Goal: Check status: Check status

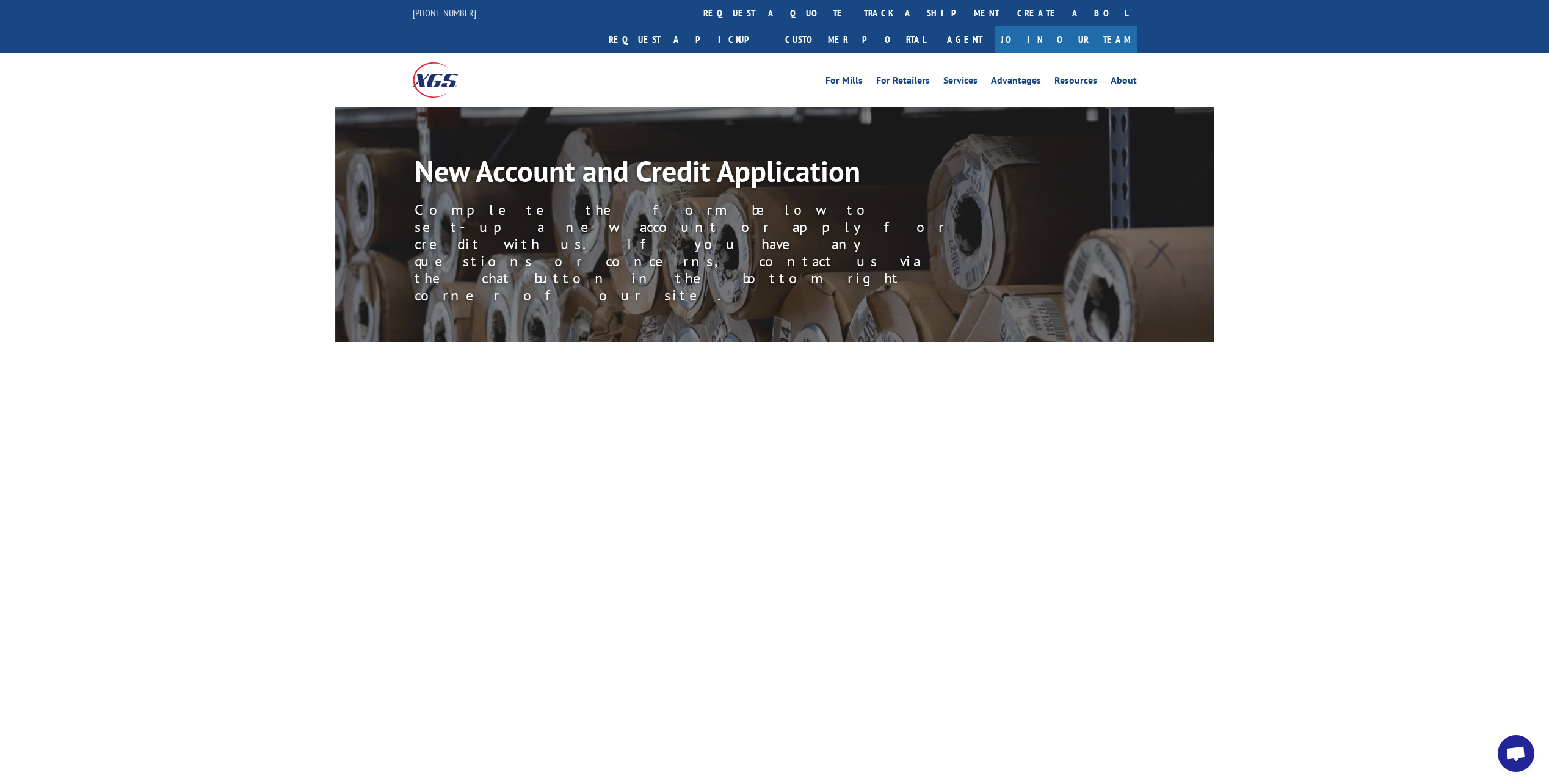
scroll to position [1770, 0]
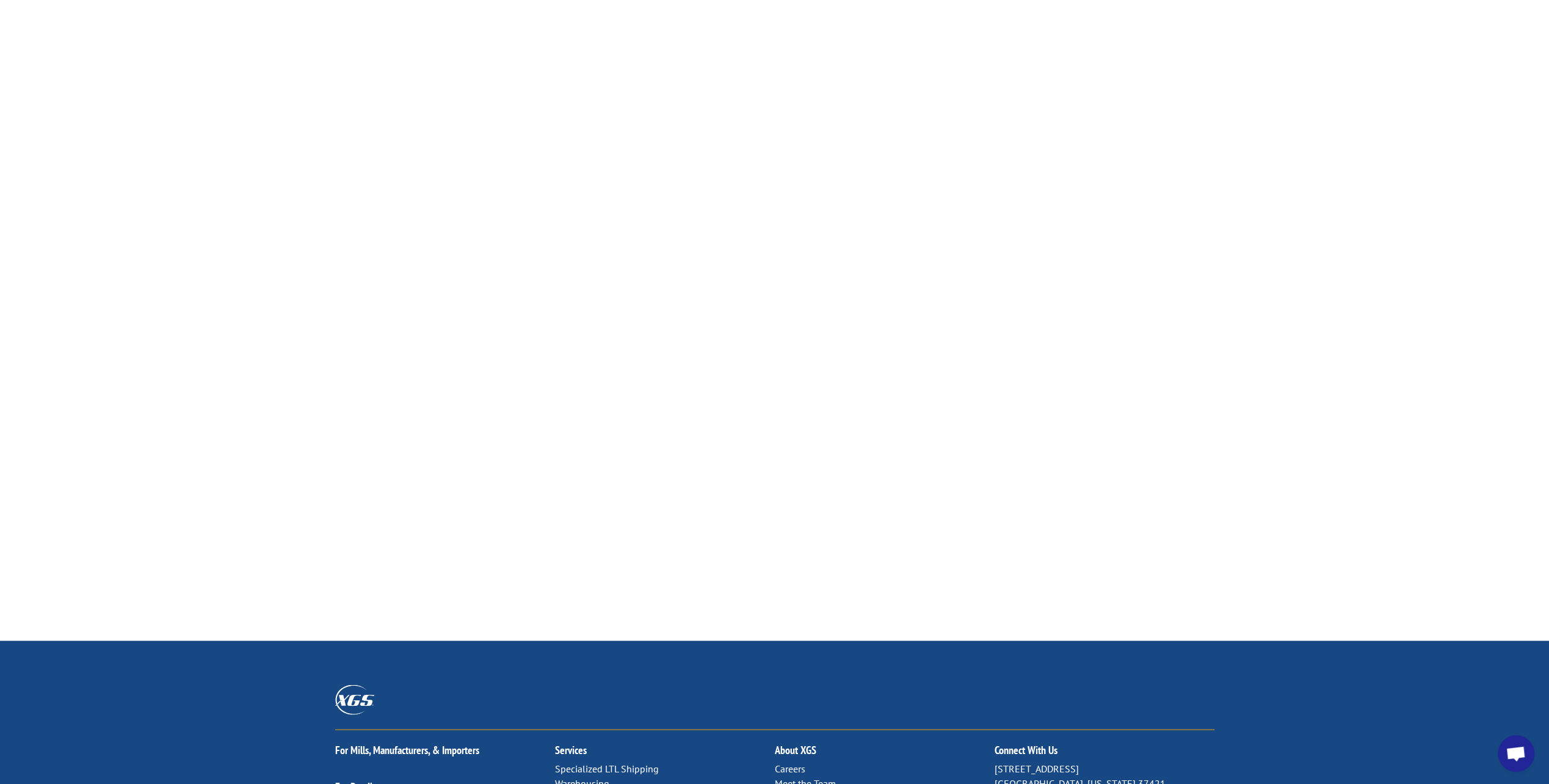
select select "California"
select select "Turf Compant"
select select "Limited Liability Company (LLC)"
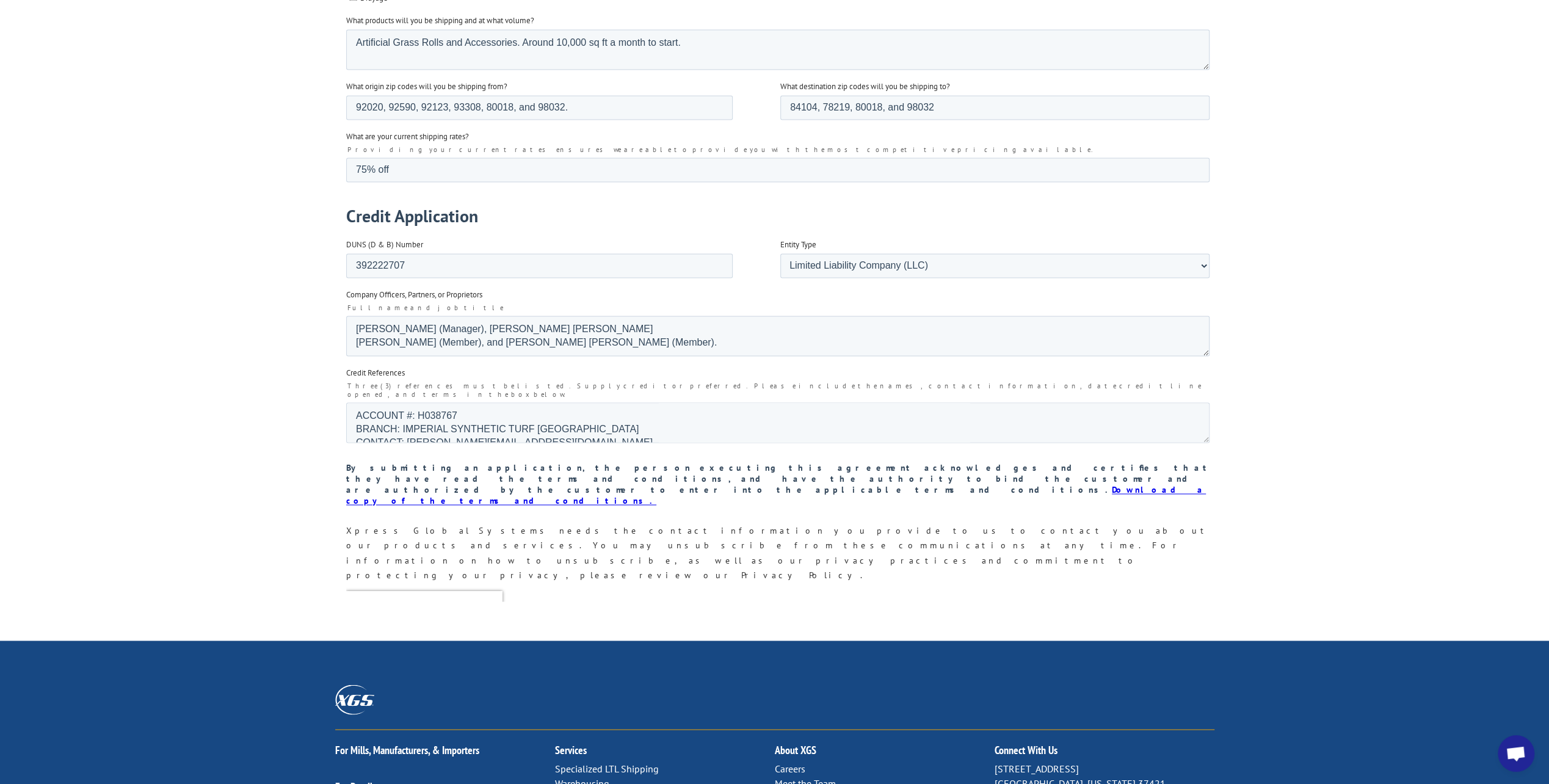
scroll to position [61, 0]
click at [359, 406] on textarea "ACCOUNT #: H038767 BRANCH: IMPERIAL SYNTHETIC TURF SAN DIEGO CONTACT: nate.matt…" at bounding box center [777, 423] width 863 height 40
type textarea "ACCOUNT #: H038767 BRANCH: IMPERIAL SYNTHETIC TURF SAN DIEGO CONTACT: nate.matt…"
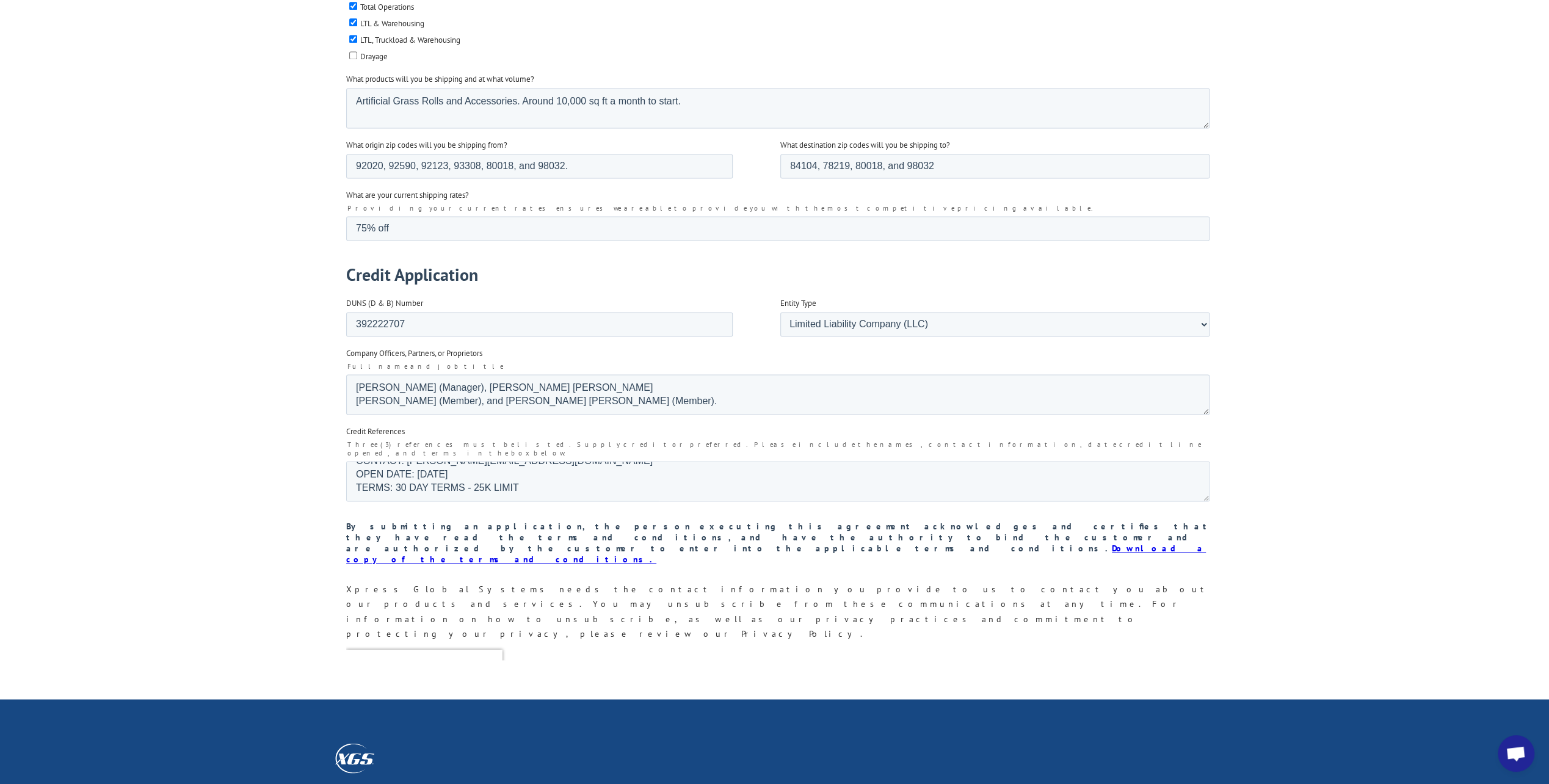
scroll to position [1709, 0]
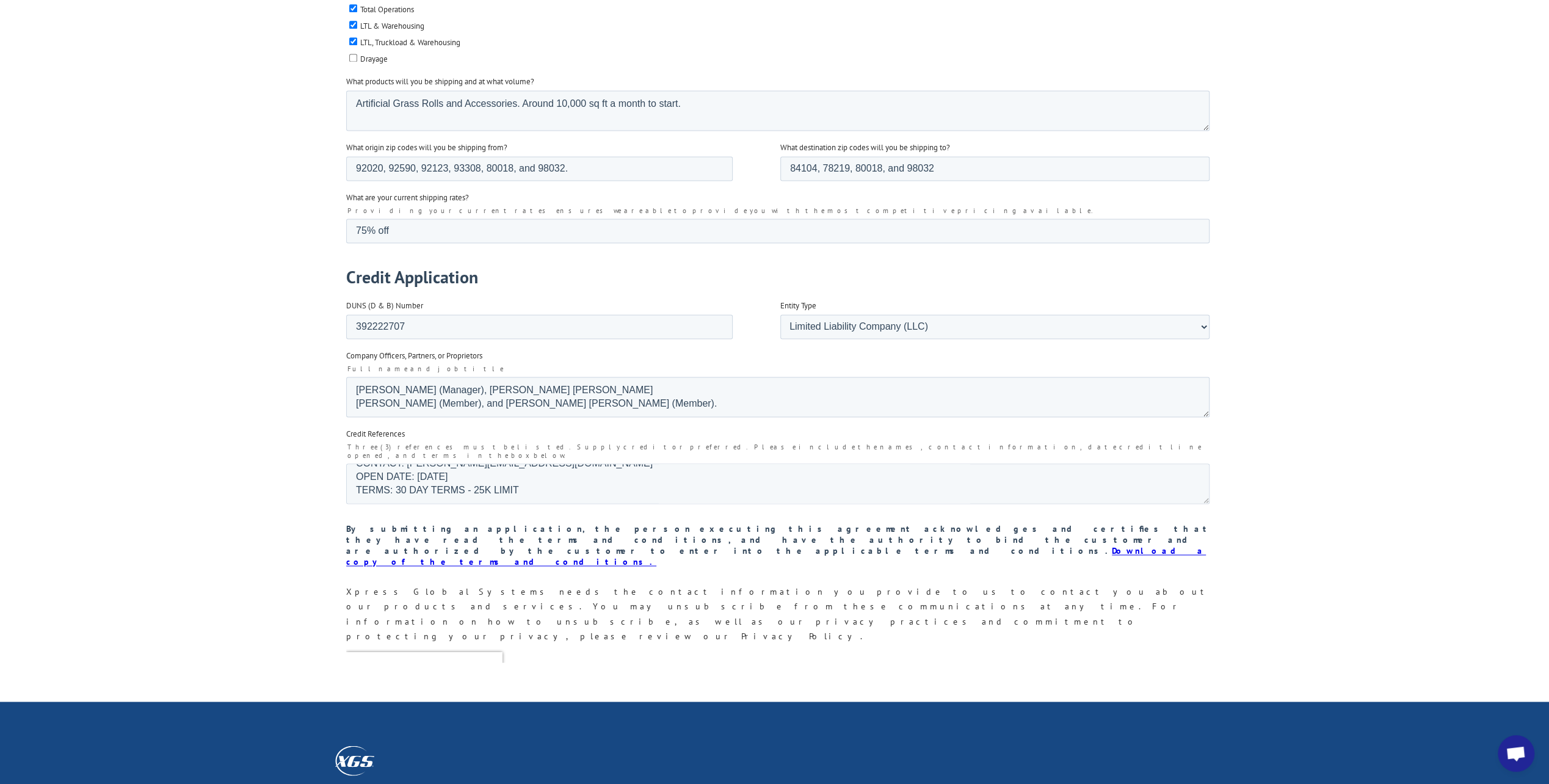
click at [363, 709] on input "Submit" at bounding box center [371, 720] width 52 height 23
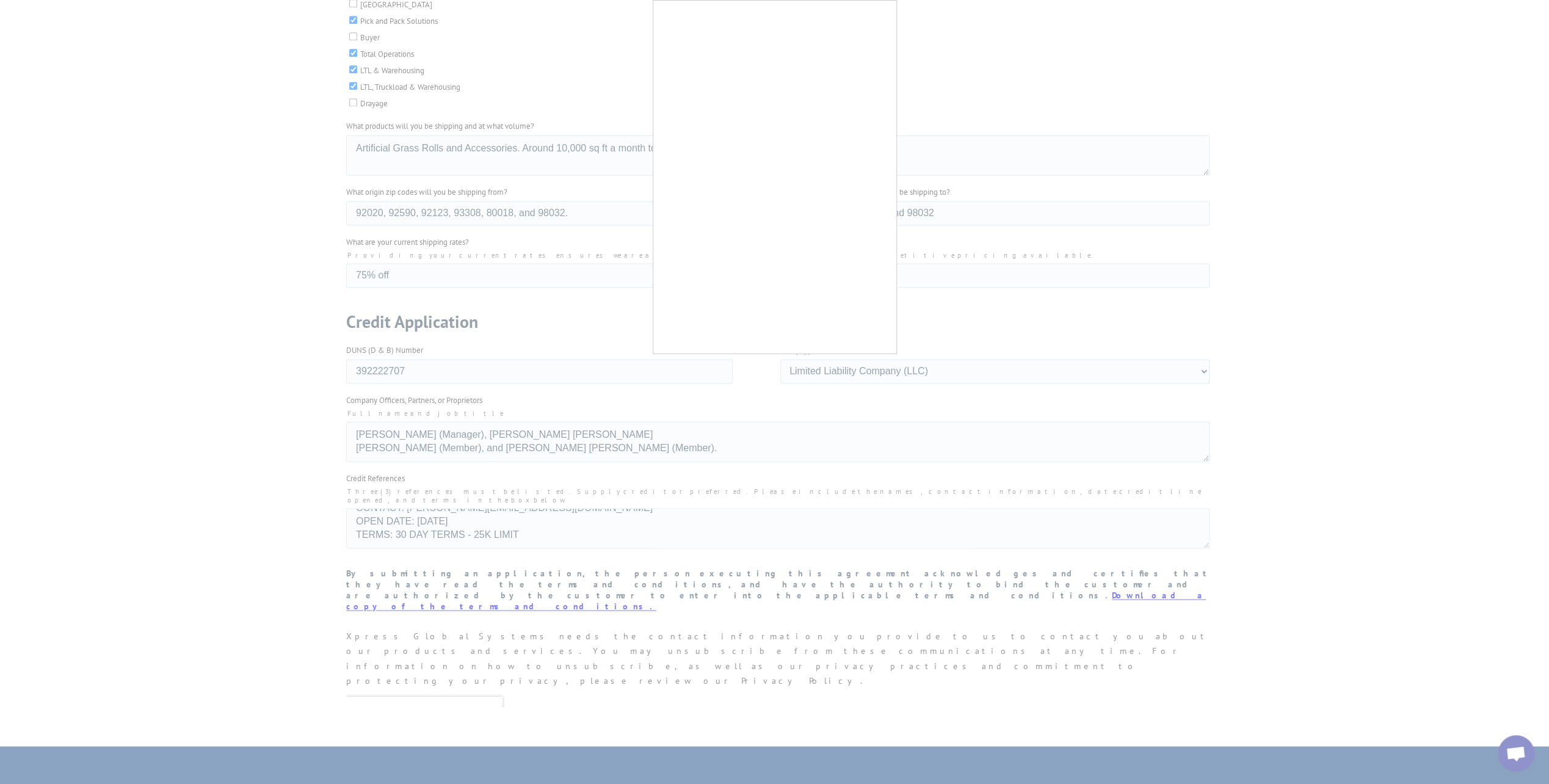
scroll to position [1648, 0]
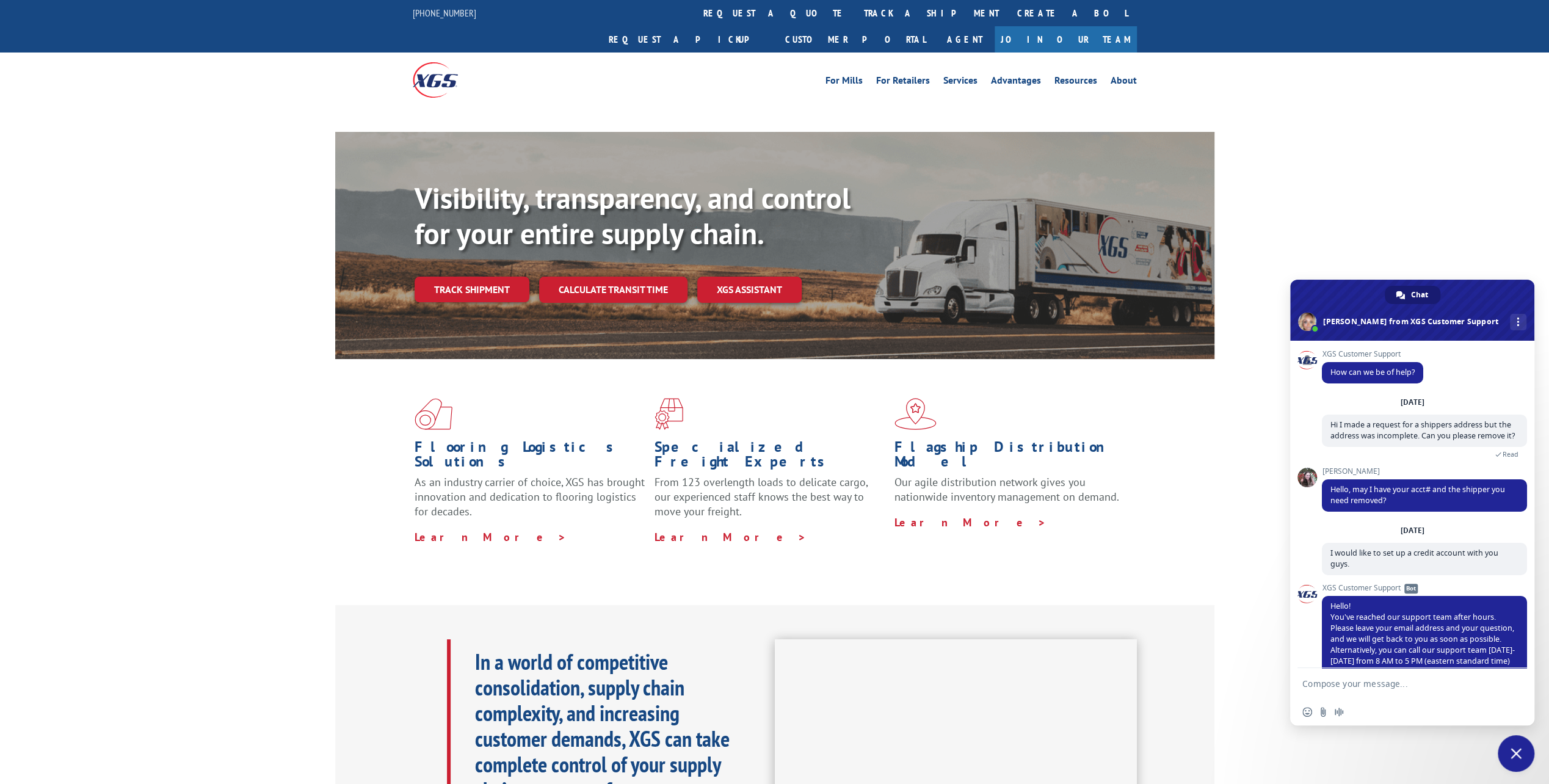
scroll to position [322, 0]
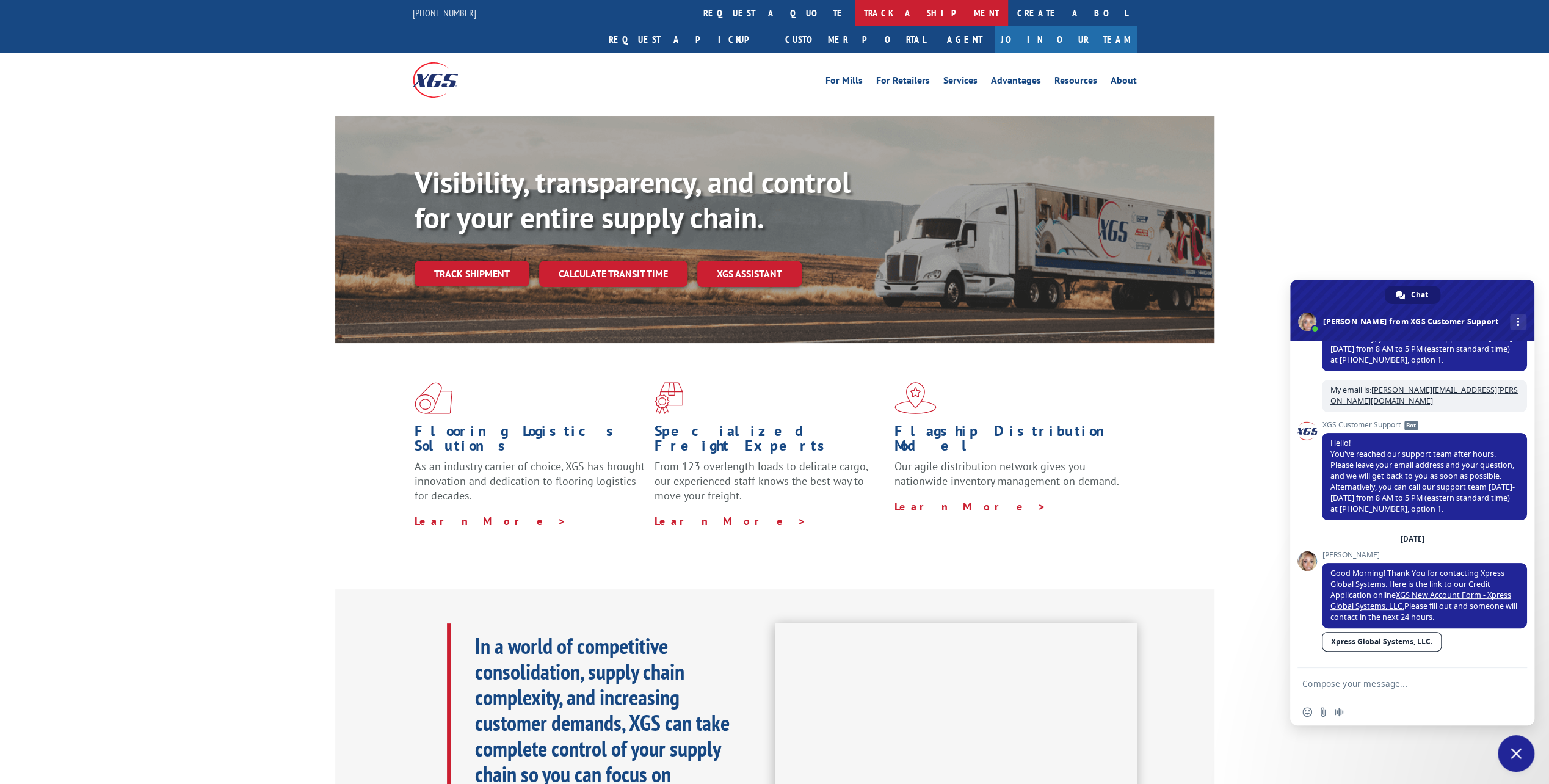
click at [855, 12] on link "track a shipment" at bounding box center [931, 13] width 153 height 26
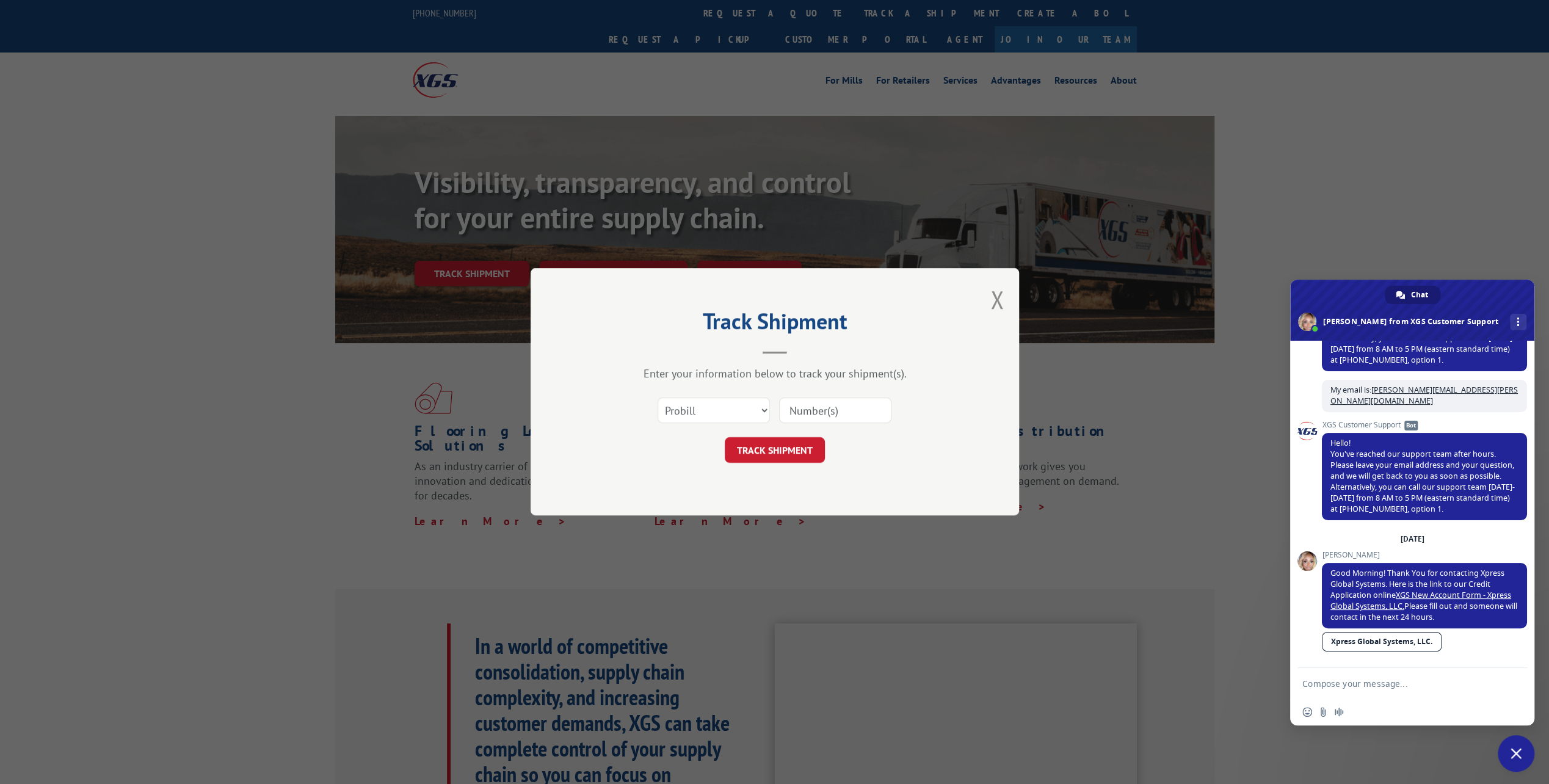
click at [817, 411] on input at bounding box center [835, 411] width 112 height 26
paste input "17605151"
type input "17605151"
click at [792, 448] on button "TRACK SHIPMENT" at bounding box center [774, 450] width 100 height 26
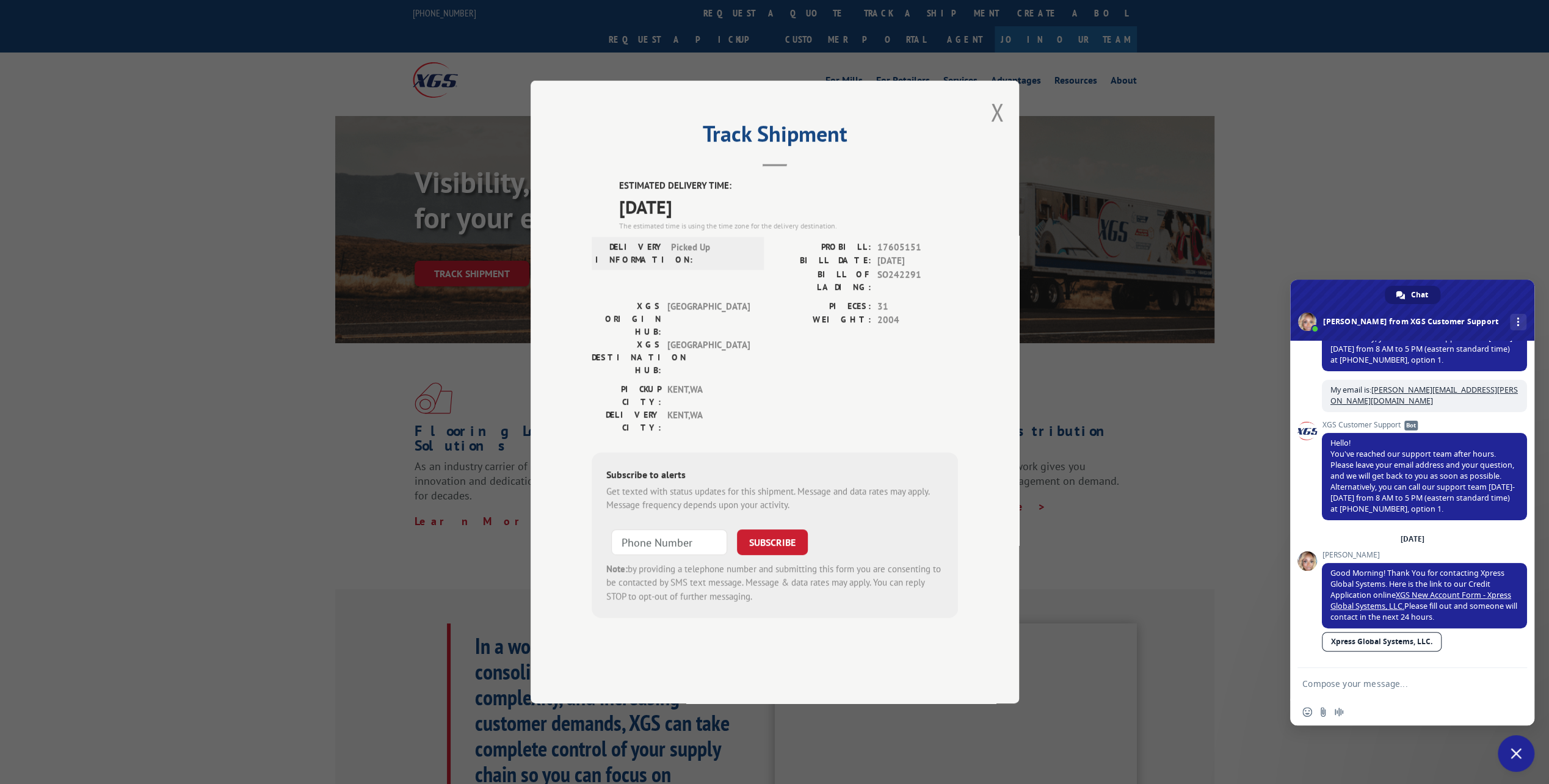
click at [1510, 753] on span "Close chat" at bounding box center [1516, 753] width 11 height 11
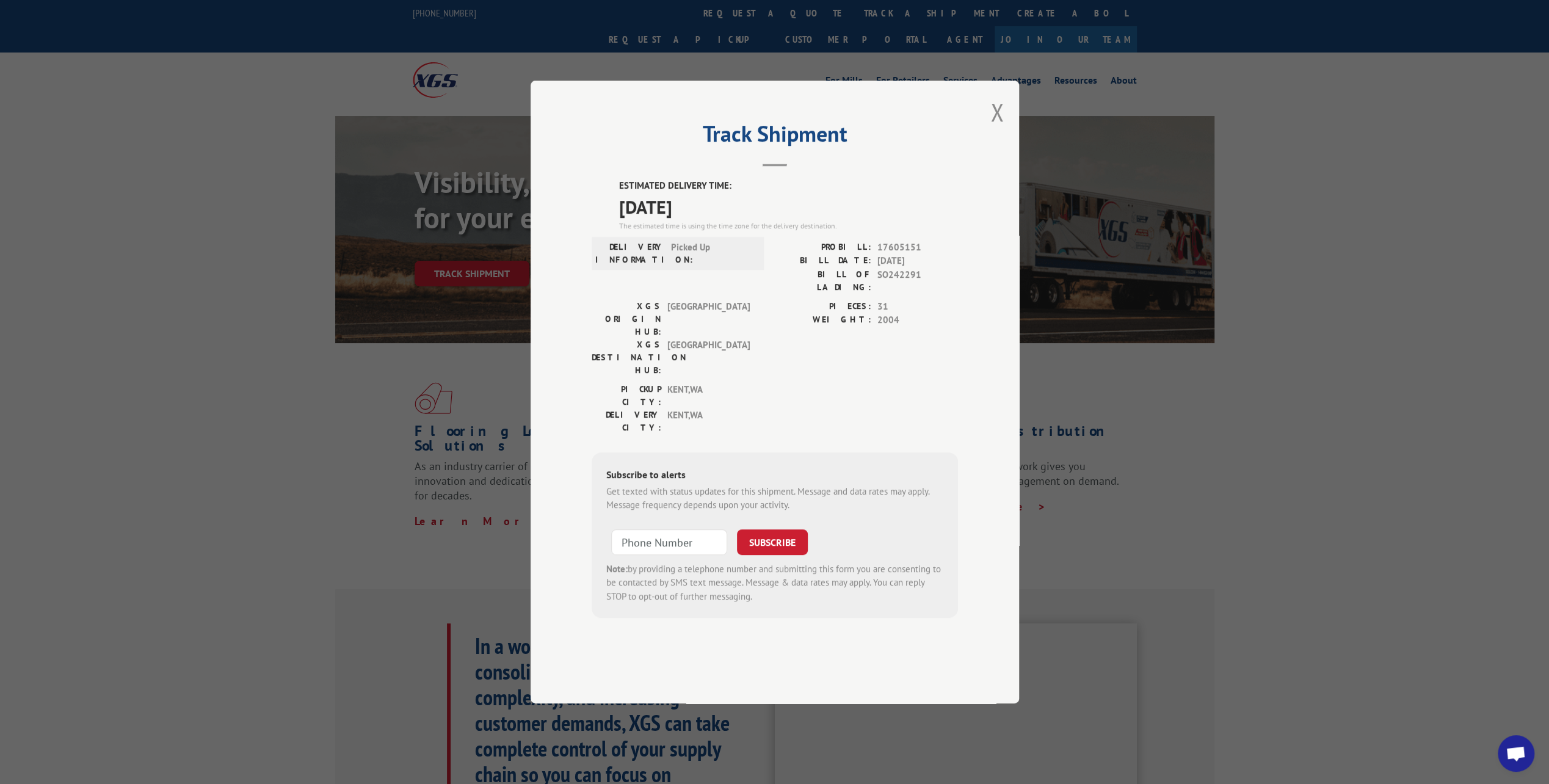
drag, startPoint x: 728, startPoint y: 240, endPoint x: 610, endPoint y: 246, distance: 118.2
click at [610, 246] on div "ESTIMATED DELIVERY TIME: [DATE] The estimated time is using the time zone for t…" at bounding box center [774, 398] width 366 height 439
click at [822, 393] on div "[GEOGRAPHIC_DATA]: [GEOGRAPHIC_DATA] , [GEOGRAPHIC_DATA] DELIVERY CITY: [GEOGRA…" at bounding box center [774, 411] width 366 height 58
drag, startPoint x: 693, startPoint y: 244, endPoint x: 616, endPoint y: 236, distance: 77.4
click at [616, 236] on div "ESTIMATED DELIVERY TIME: [DATE] The estimated time is using the time zone for t…" at bounding box center [774, 398] width 366 height 439
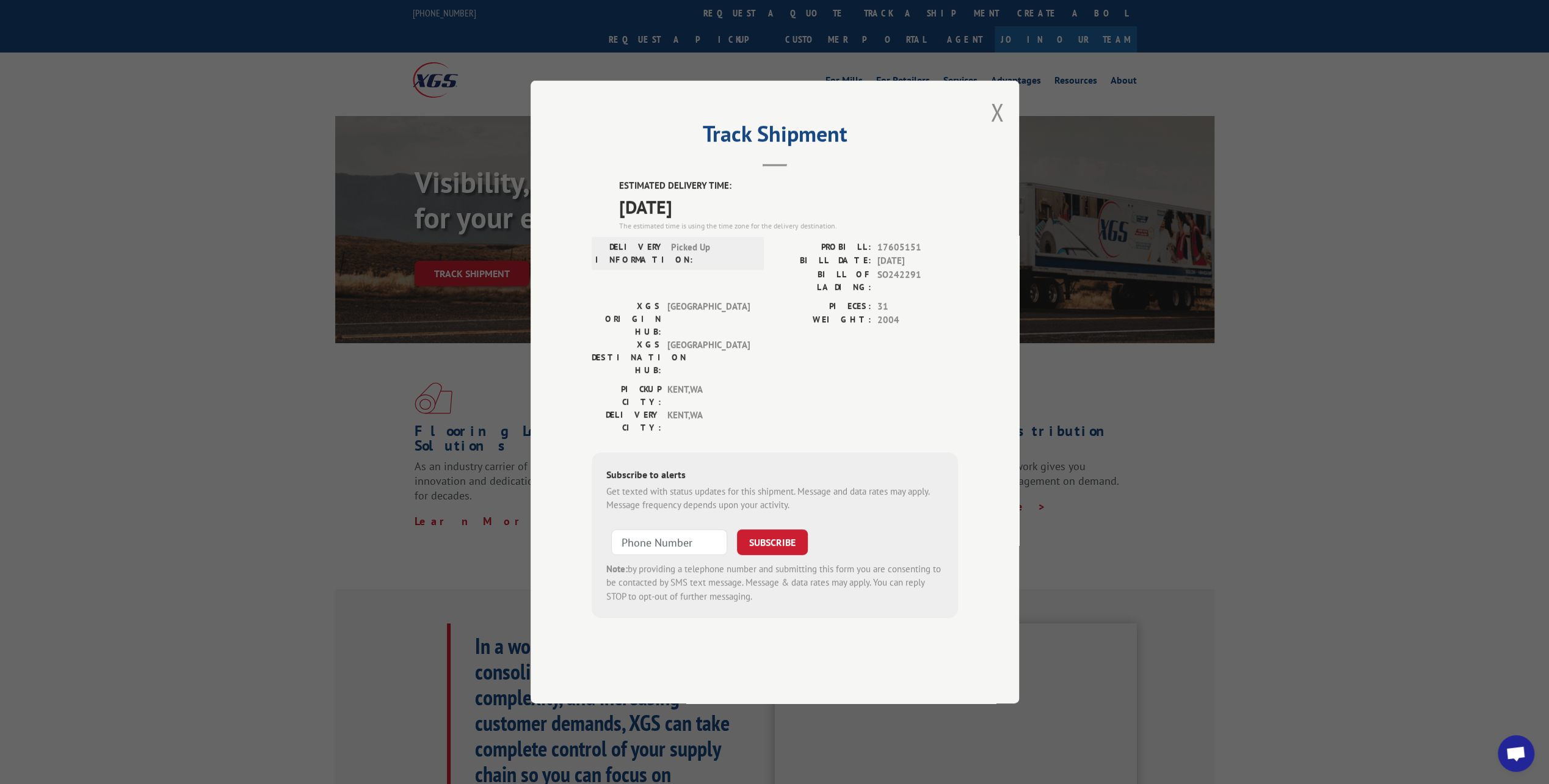
drag, startPoint x: 616, startPoint y: 236, endPoint x: 632, endPoint y: 241, distance: 16.8
click at [632, 221] on span "[DATE]" at bounding box center [788, 207] width 339 height 28
click at [633, 221] on span "[DATE]" at bounding box center [788, 207] width 339 height 28
drag, startPoint x: 619, startPoint y: 241, endPoint x: 697, endPoint y: 246, distance: 78.2
click at [697, 221] on span "[DATE]" at bounding box center [788, 207] width 339 height 28
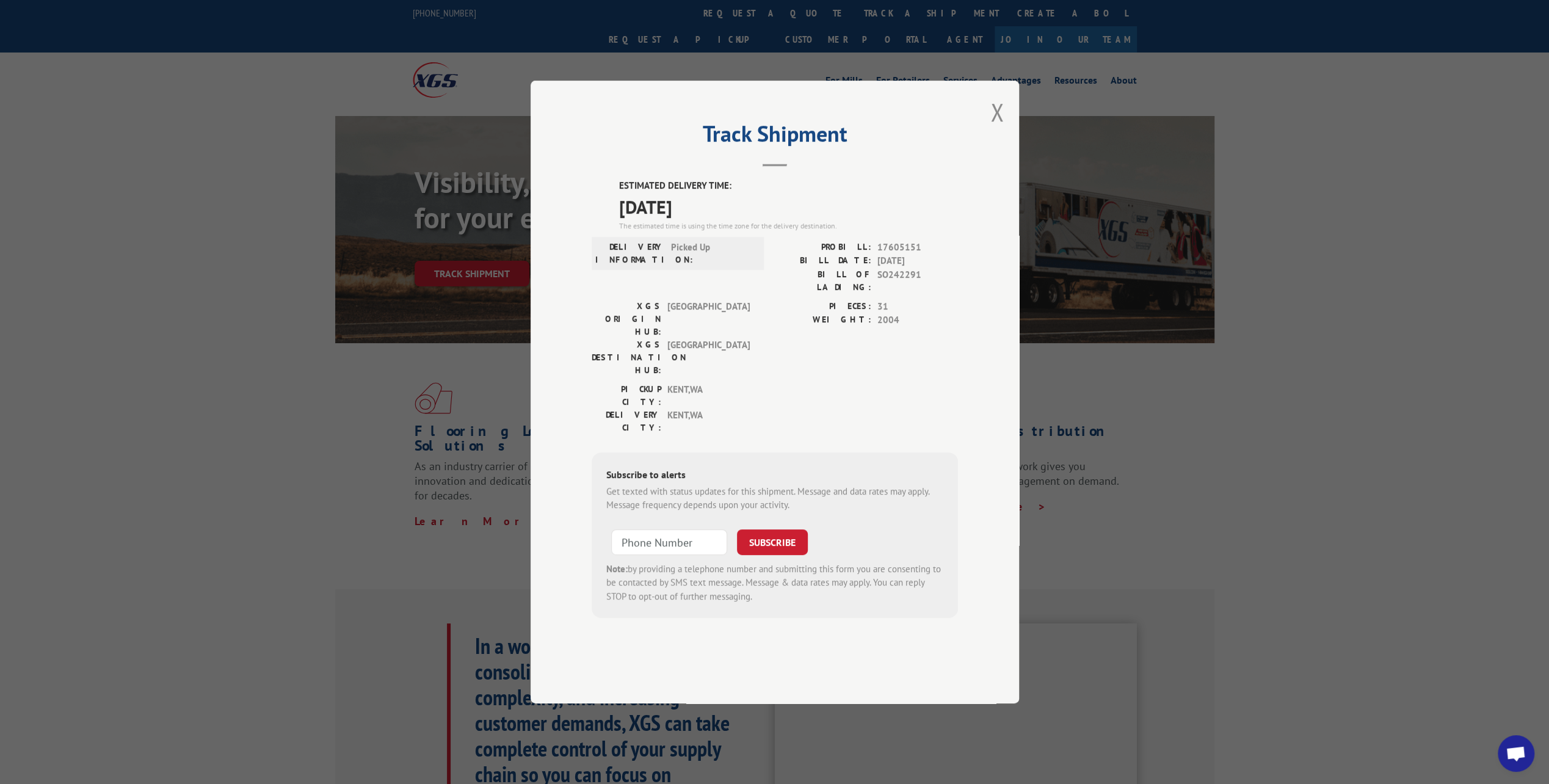
click at [697, 221] on span "[DATE]" at bounding box center [788, 207] width 339 height 28
click at [675, 221] on span "[DATE]" at bounding box center [788, 207] width 339 height 28
